Goal: Information Seeking & Learning: Find specific fact

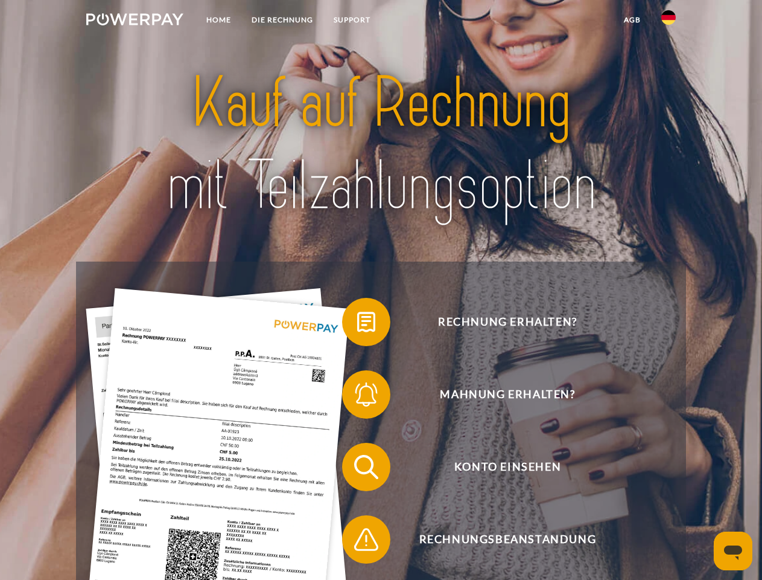
click at [135, 21] on img at bounding box center [134, 19] width 97 height 12
click at [669, 21] on img at bounding box center [669, 17] width 14 height 14
click at [632, 20] on link "agb" at bounding box center [632, 20] width 37 height 22
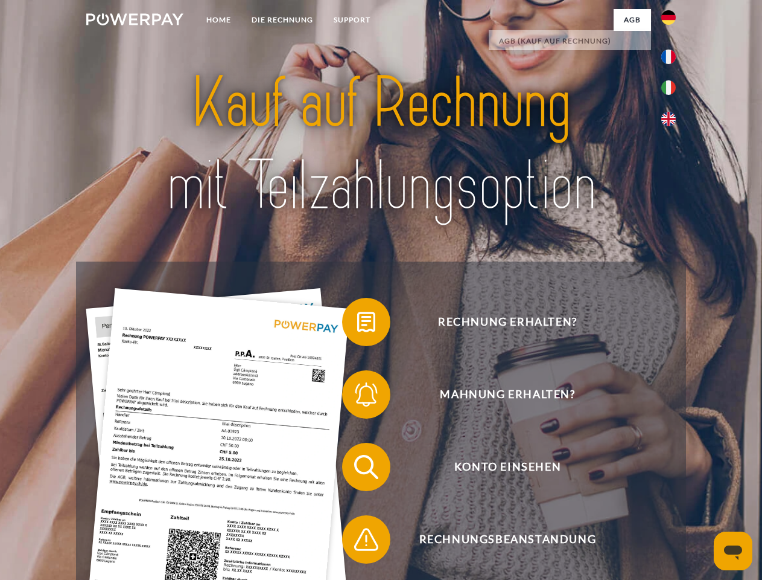
click at [357, 324] on span at bounding box center [348, 322] width 60 height 60
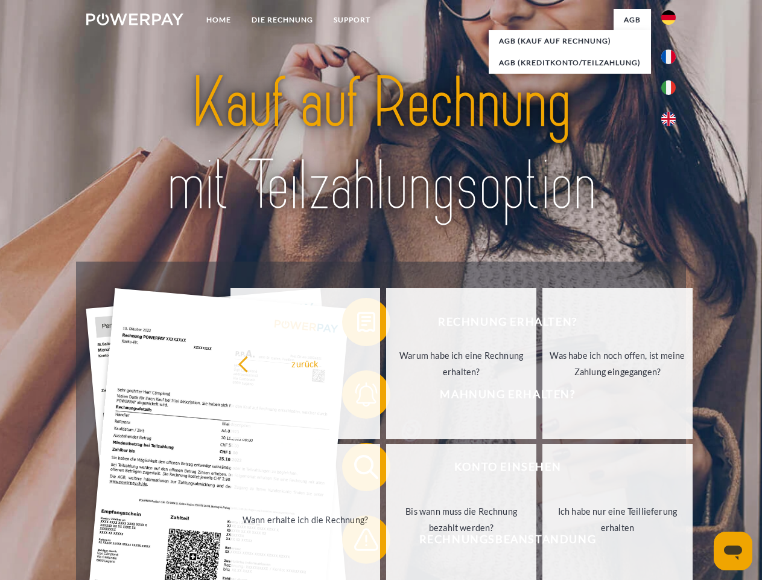
click at [357, 397] on div "Rechnung erhalten? Mahnung erhalten? Konto einsehen" at bounding box center [381, 502] width 610 height 483
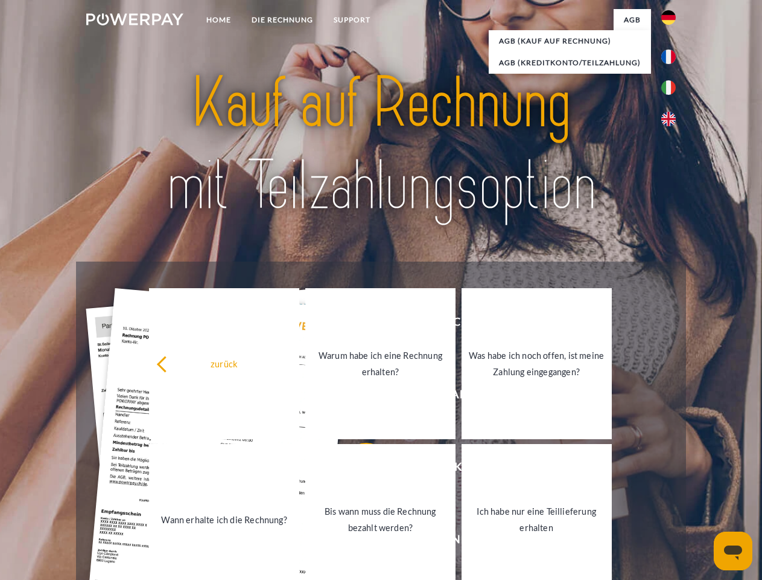
click at [357, 469] on link "Bis wann muss die Rechnung bezahlt werden?" at bounding box center [380, 519] width 150 height 151
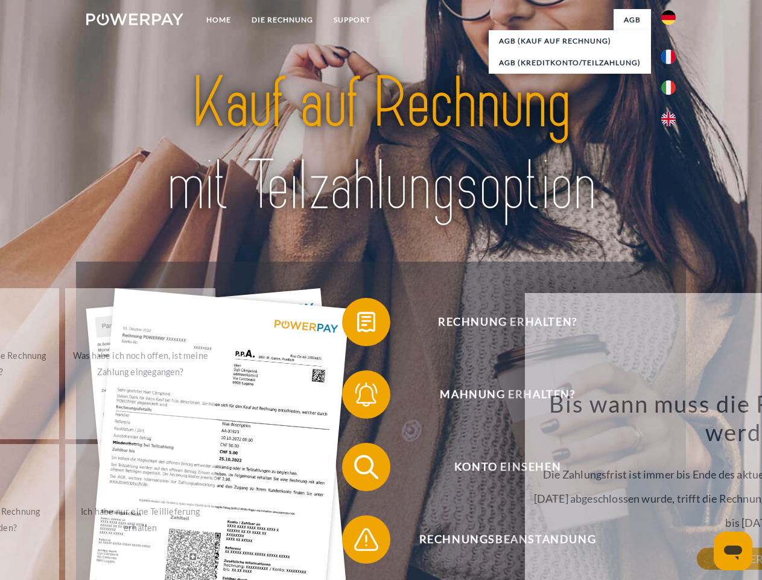
click at [532, 542] on div "Bis wann muss die Rechnung bezahlt werden? Die Zahlungsfrist ist immer bis Ende…" at bounding box center [752, 474] width 441 height 170
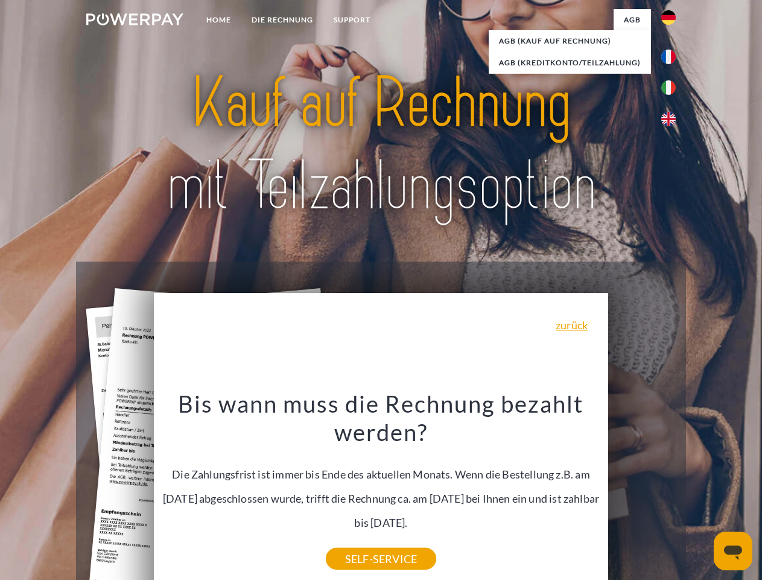
click at [734, 551] on icon "Messaging-Fenster öffnen" at bounding box center [733, 552] width 18 height 14
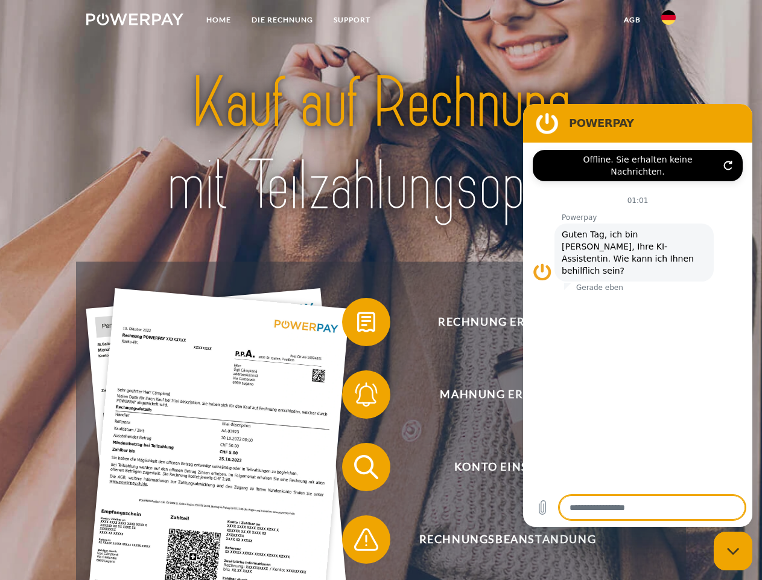
click at [135, 21] on img at bounding box center [134, 19] width 97 height 12
click at [669, 21] on img at bounding box center [669, 17] width 14 height 14
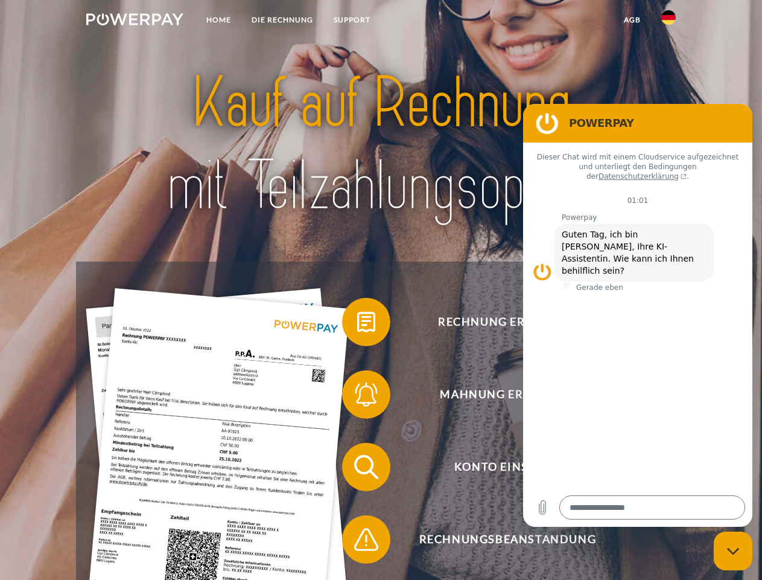
click at [632, 20] on link "agb" at bounding box center [632, 20] width 37 height 22
click at [357, 324] on span at bounding box center [348, 322] width 60 height 60
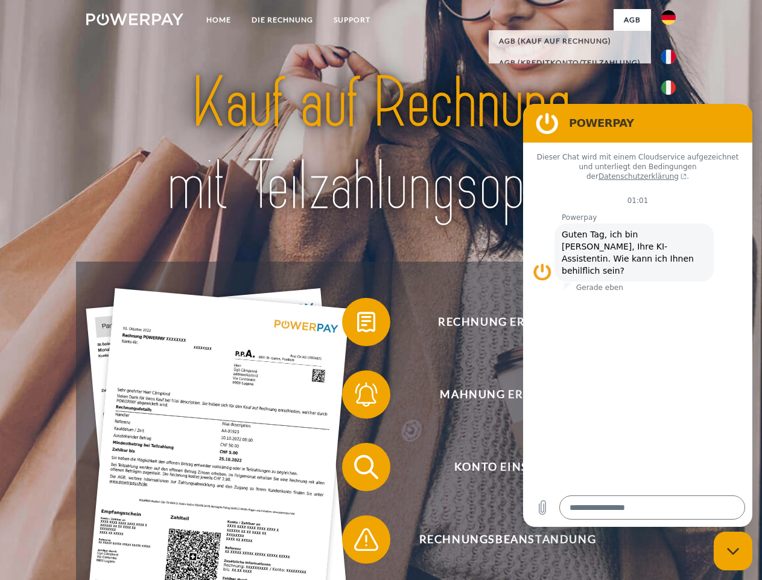
click at [357, 397] on span at bounding box center [348, 394] width 60 height 60
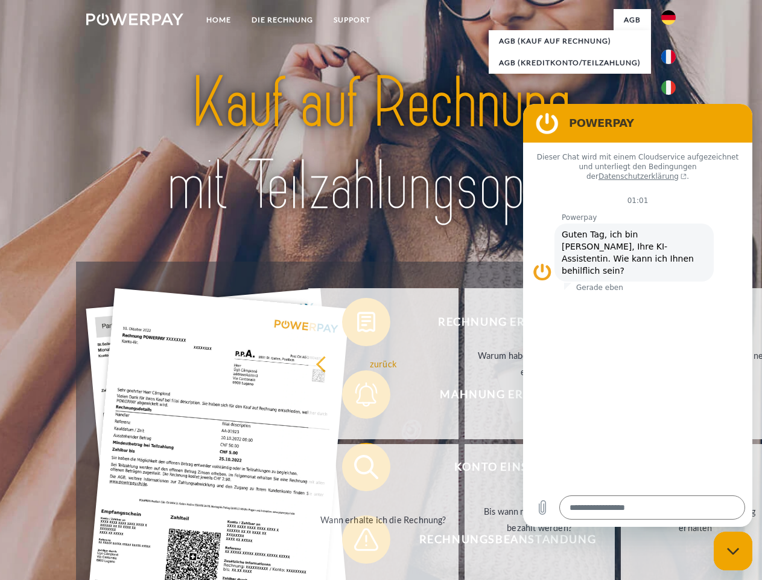
click at [465, 469] on link "Bis wann muss die Rechnung bezahlt werden?" at bounding box center [540, 519] width 150 height 151
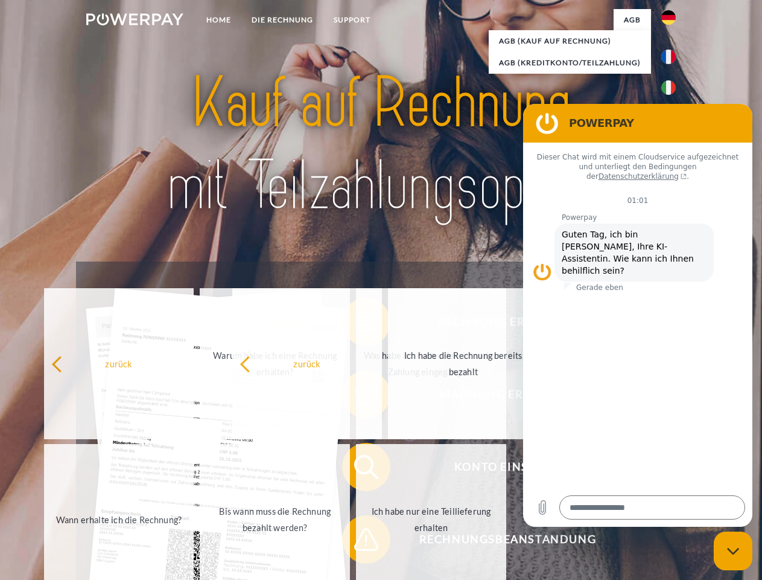
click at [357, 542] on span at bounding box center [348, 539] width 60 height 60
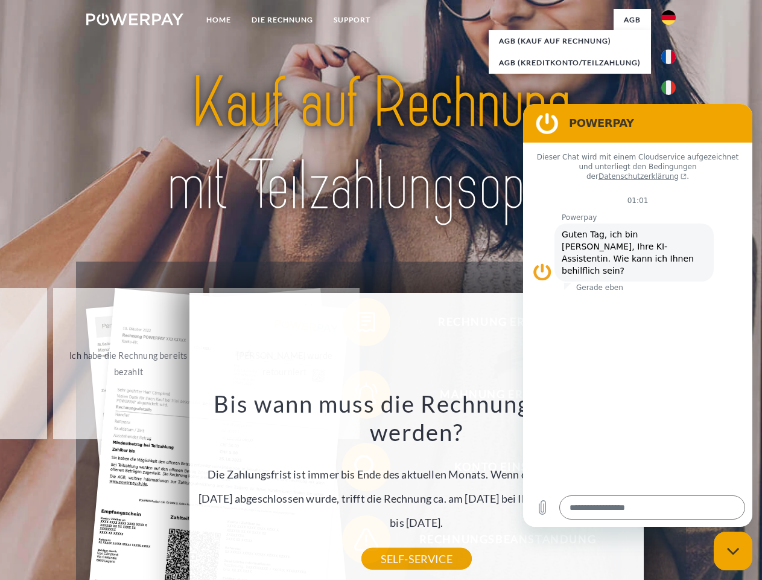
click at [734, 551] on icon "Messaging-Fenster schließen" at bounding box center [733, 551] width 13 height 8
type textarea "*"
